Goal: Transaction & Acquisition: Register for event/course

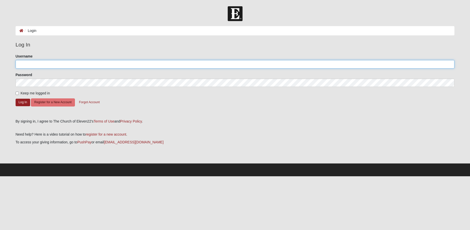
type input "ltheus904"
click at [17, 93] on input "Keep me logged in" at bounding box center [17, 93] width 3 height 3
checkbox input "true"
click at [22, 102] on button "Log In" at bounding box center [23, 102] width 15 height 7
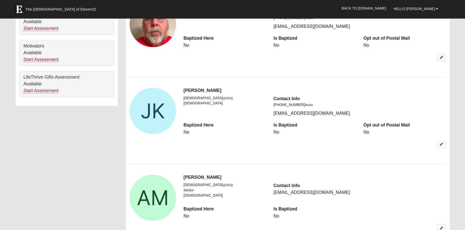
scroll to position [314, 0]
drag, startPoint x: 442, startPoint y: 144, endPoint x: 412, endPoint y: 147, distance: 30.3
click at [412, 147] on div at bounding box center [315, 147] width 270 height 13
click at [440, 144] on icon at bounding box center [441, 144] width 3 height 3
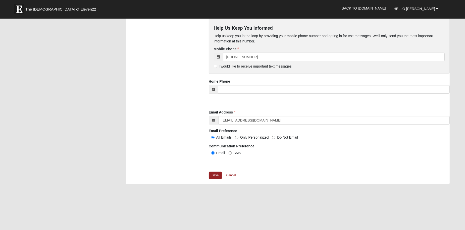
scroll to position [378, 0]
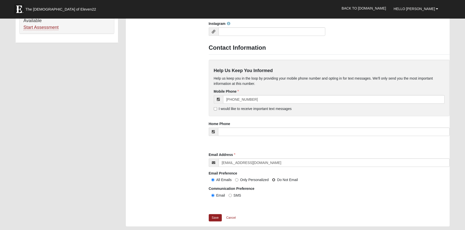
click at [273, 180] on input "Do Not Email" at bounding box center [273, 179] width 3 height 3
radio input "true"
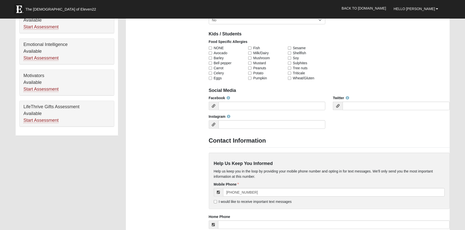
scroll to position [283, 0]
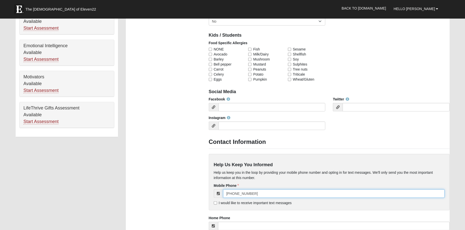
click at [268, 195] on input "(706) 224-3779" at bounding box center [334, 193] width 222 height 9
drag, startPoint x: 264, startPoint y: 192, endPoint x: 264, endPoint y: 196, distance: 3.8
click at [264, 196] on input "(706) 224-3779" at bounding box center [334, 193] width 222 height 9
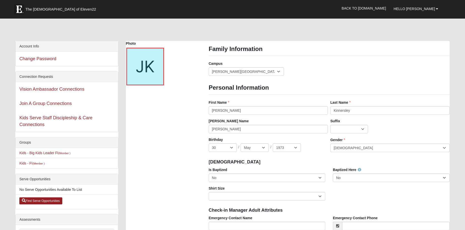
scroll to position [0, 0]
click at [435, 11] on link "Hello [PERSON_NAME]" at bounding box center [416, 9] width 52 height 13
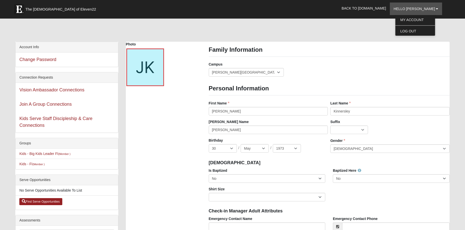
click at [359, 39] on div at bounding box center [232, 31] width 434 height 21
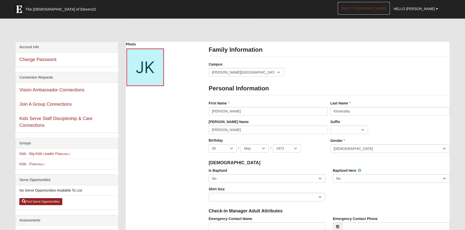
click at [372, 6] on link "Back to COE22.com" at bounding box center [364, 8] width 52 height 13
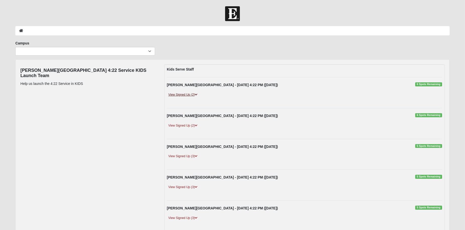
click at [179, 94] on link "View Signed Up (2)" at bounding box center [183, 94] width 32 height 5
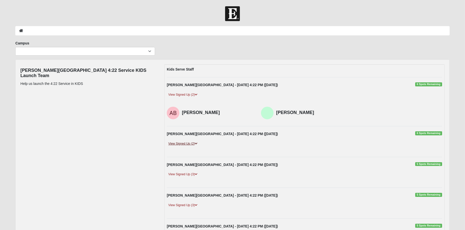
click at [186, 143] on link "View Signed Up (2)" at bounding box center [183, 143] width 32 height 5
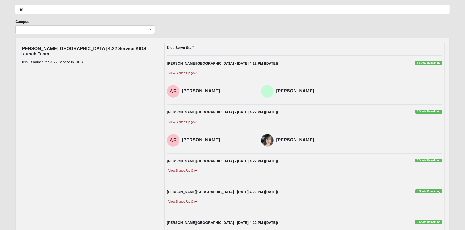
scroll to position [31, 0]
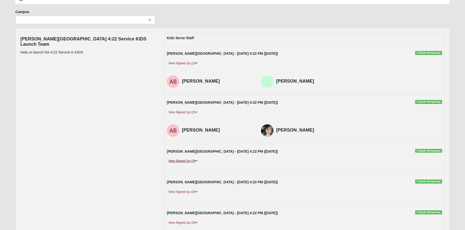
click at [178, 162] on link "View Signed Up (3)" at bounding box center [183, 161] width 32 height 5
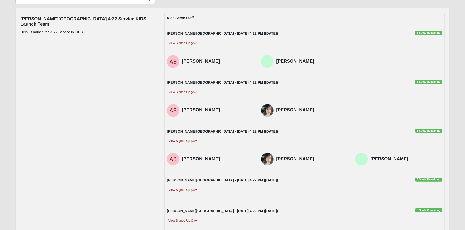
scroll to position [63, 0]
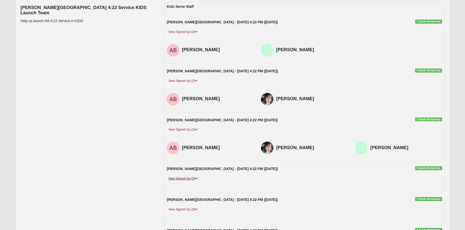
click at [180, 179] on link "View Signed Up (3)" at bounding box center [183, 178] width 32 height 5
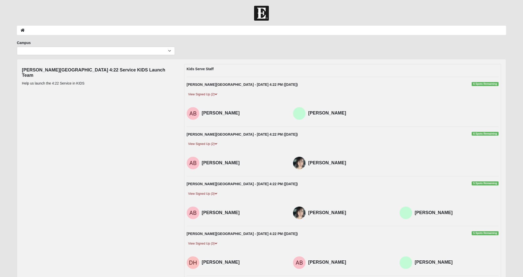
scroll to position [0, 0]
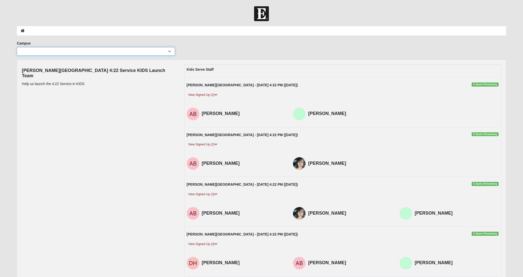
click at [169, 49] on select "Arlington Baymeadows Eleven22 Online Fleming Island Jesup Mandarin North Jax Or…" at bounding box center [96, 51] width 158 height 9
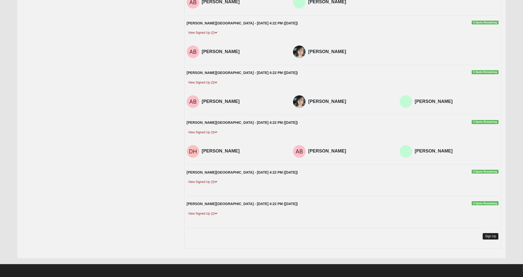
click at [465, 230] on link "Sign Up" at bounding box center [490, 236] width 16 height 7
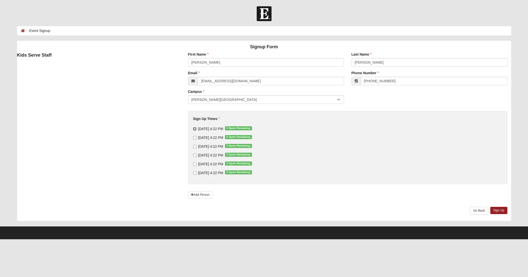
click at [195, 128] on input "8/17/2025 4:22 PM 6 Spots Remaining" at bounding box center [194, 128] width 3 height 3
checkbox input "true"
click at [193, 146] on input "8/31/2025 4:22 PM 5 Spots Remaining" at bounding box center [194, 146] width 3 height 3
checkbox input "true"
click at [194, 163] on input "9/14/2025 4:22 PM 5 Spots Remaining" at bounding box center [194, 163] width 3 height 3
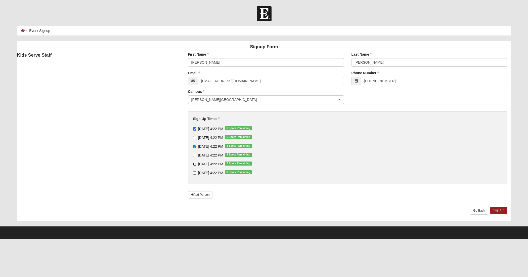
checkbox input "true"
click at [500, 210] on link "Sign Up" at bounding box center [498, 209] width 17 height 7
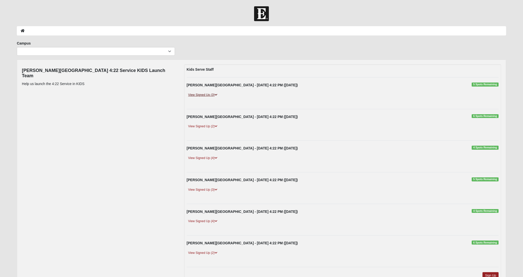
click at [196, 93] on link "View Signed Up (3)" at bounding box center [203, 94] width 32 height 5
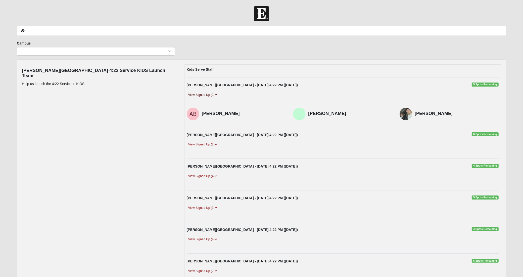
click at [196, 93] on link "View Signed Up (3)" at bounding box center [203, 94] width 32 height 5
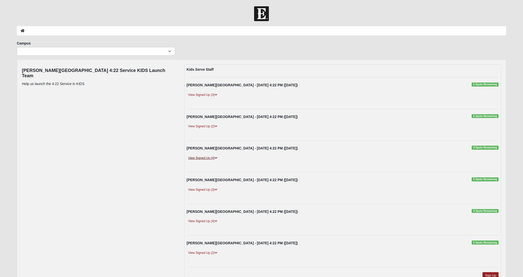
click at [197, 160] on link "View Signed Up (4)" at bounding box center [203, 157] width 32 height 5
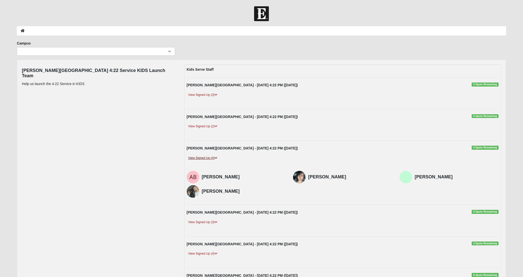
click at [197, 160] on link "View Signed Up (4)" at bounding box center [203, 157] width 32 height 5
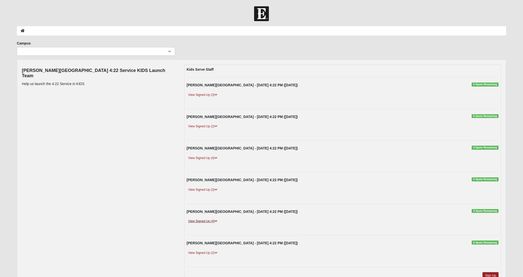
click at [196, 222] on link "View Signed Up (4)" at bounding box center [203, 220] width 32 height 5
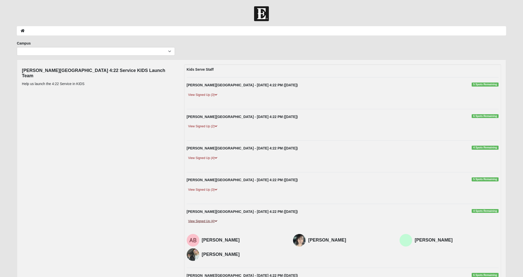
click at [196, 222] on link "View Signed Up (4)" at bounding box center [203, 220] width 32 height 5
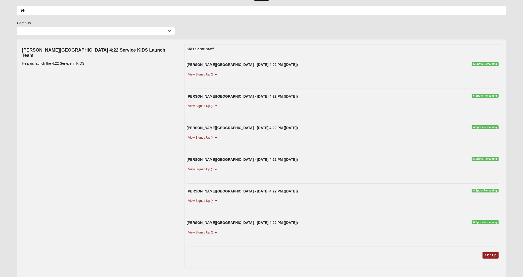
scroll to position [9, 0]
